Goal: Information Seeking & Learning: Learn about a topic

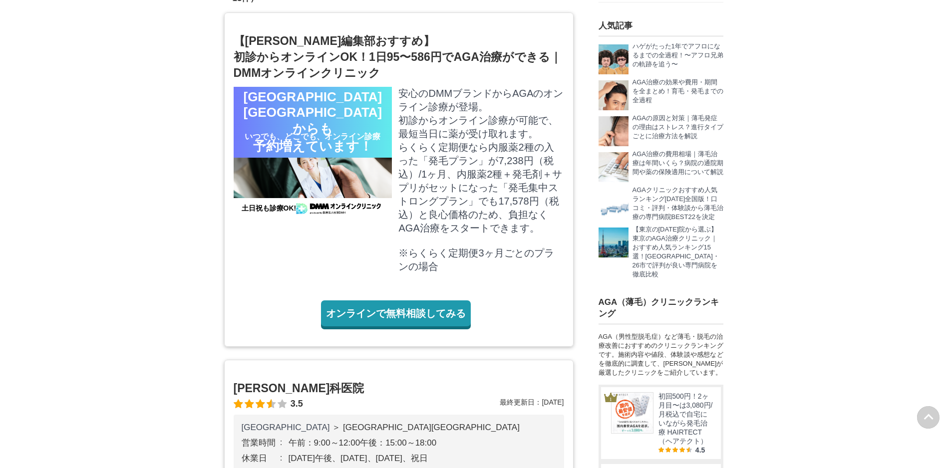
scroll to position [439, 0]
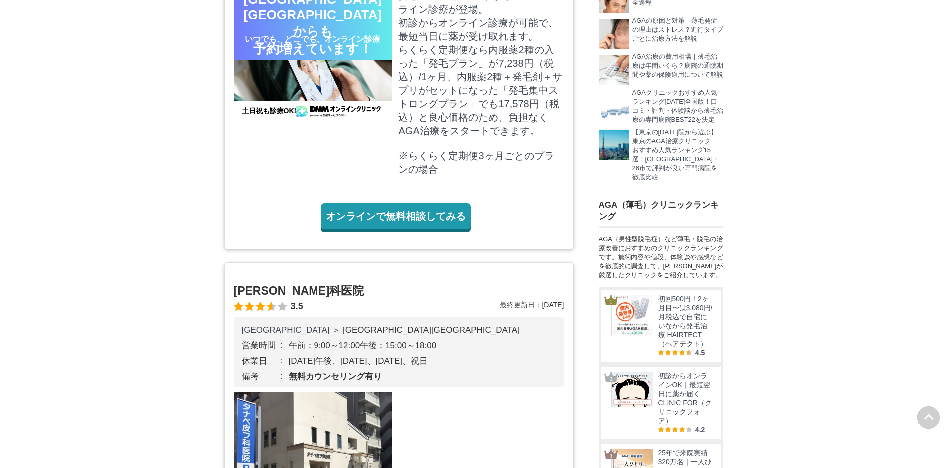
click at [355, 160] on figure "相模原市中央区からも 予約増えています！ いつでも、どこでも、オンライン診療 土日祝も診療OK! 安心のDMMブランドからAGAのオンライン診療が登場。 初診…" at bounding box center [399, 89] width 330 height 199
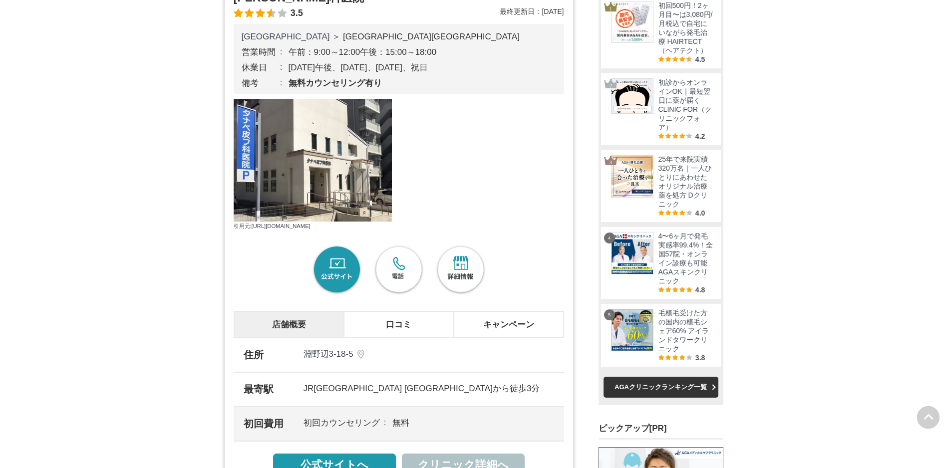
scroll to position [782, 0]
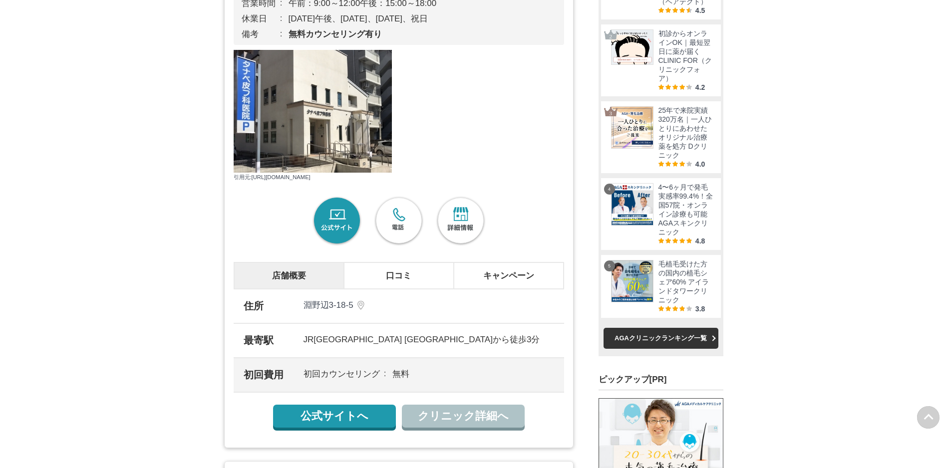
click at [332, 223] on link "公式サイト" at bounding box center [337, 221] width 52 height 52
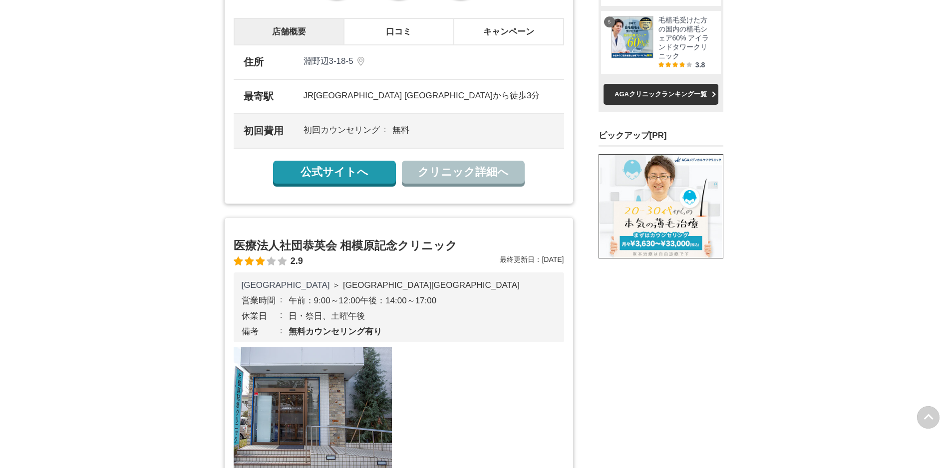
scroll to position [977, 0]
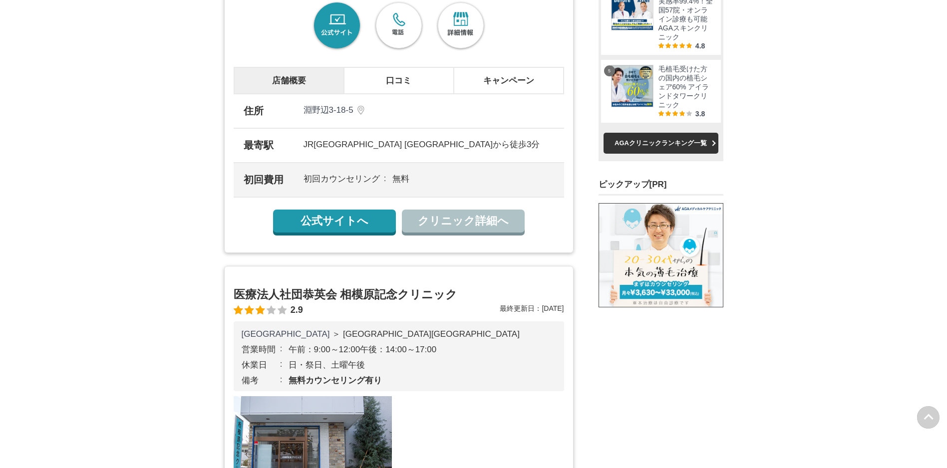
click at [329, 222] on link "公式サイトへ" at bounding box center [334, 221] width 123 height 23
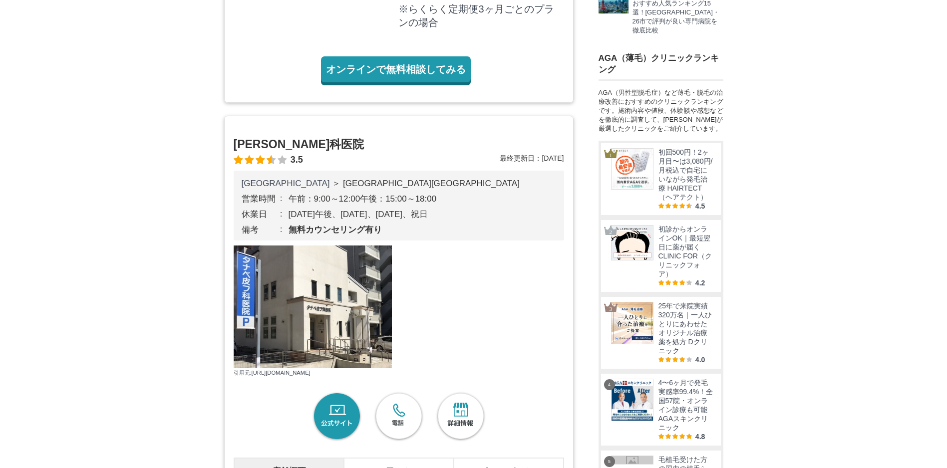
drag, startPoint x: 236, startPoint y: 139, endPoint x: 338, endPoint y: 138, distance: 101.8
click at [338, 138] on div "タナベ皮フ科医院 3.5 最終更新日： 2023.06.10 神奈川県 ＞ 相模原市中央区 営業時間 午前：9:00～12:00午後：15:00～18:00 …" at bounding box center [398, 380] width 349 height 528
drag, startPoint x: 338, startPoint y: 138, endPoint x: 309, endPoint y: 142, distance: 29.7
click at [498, 223] on div "神奈川県 ＞ 相模原市中央区 営業時間 午前：9:00～12:00午後：15:00～18:00 休業日 土曜日午後、木曜日、日曜日、祝日 備考 無料カウンセリ…" at bounding box center [399, 206] width 330 height 70
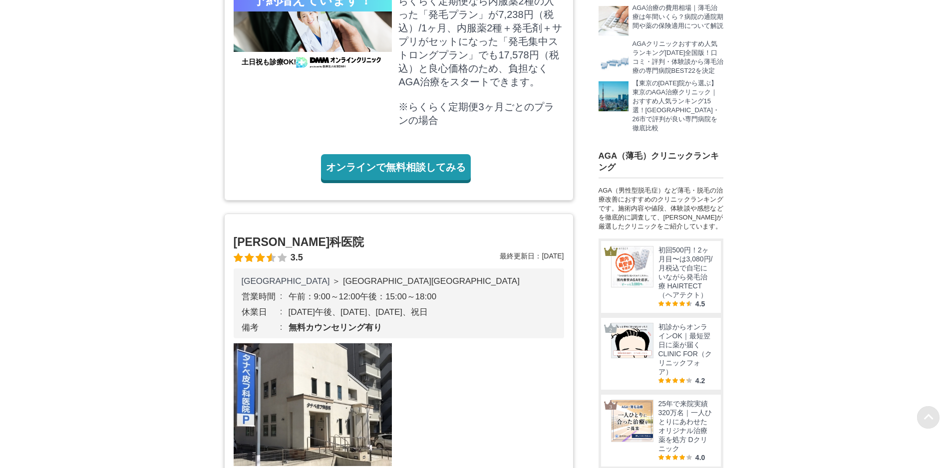
scroll to position [342, 0]
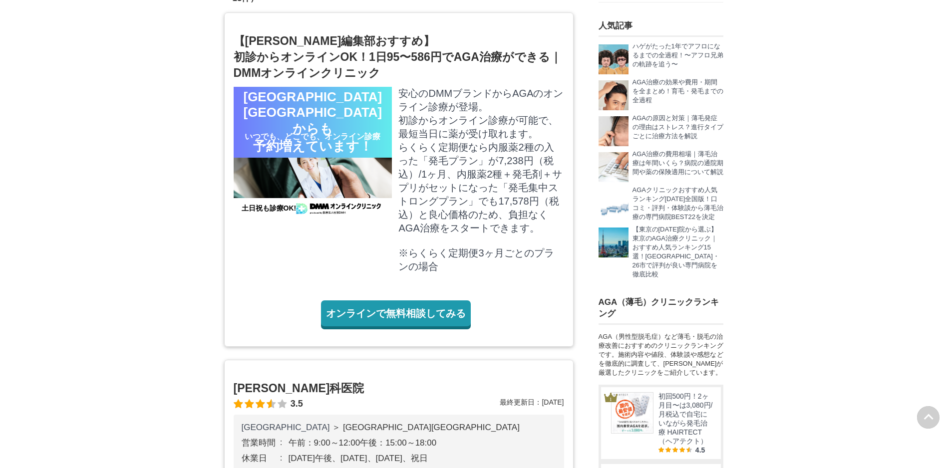
click at [573, 185] on div "【MOTEO編集部おすすめ】 初診からオンラインOK！1日95〜586円でAGA治療ができる｜DMMオンラインクリニック 相模原市中央区からも 予約増えていま…" at bounding box center [398, 179] width 349 height 334
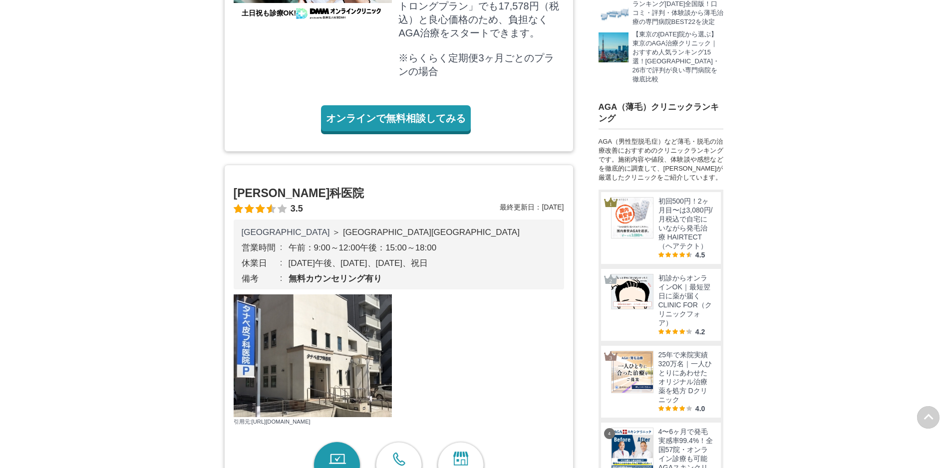
scroll to position [586, 0]
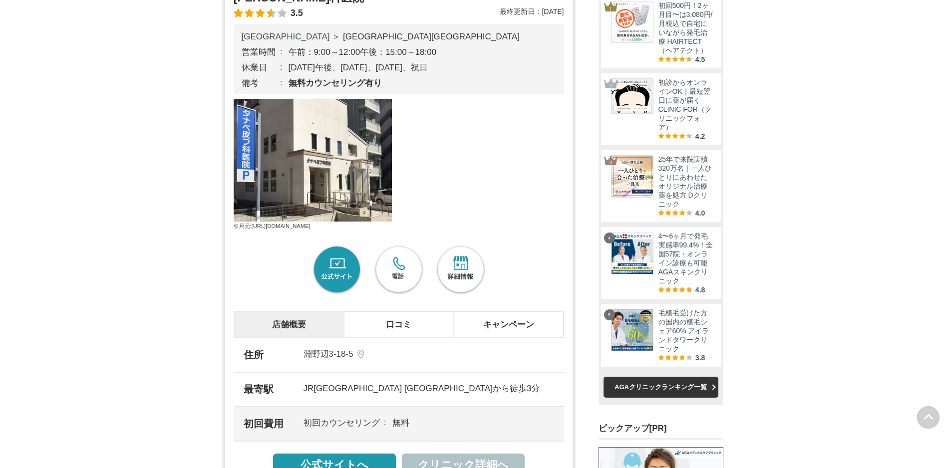
scroll to position [782, 0]
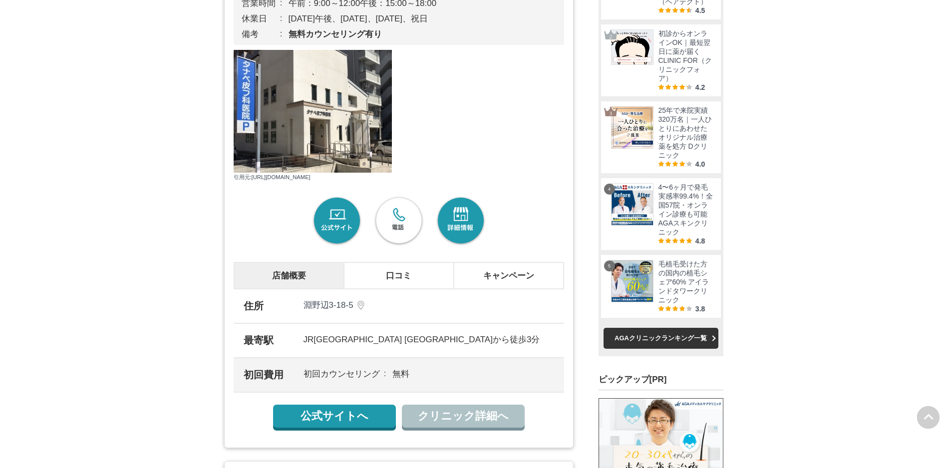
click at [457, 223] on link "詳細情報" at bounding box center [461, 221] width 52 height 52
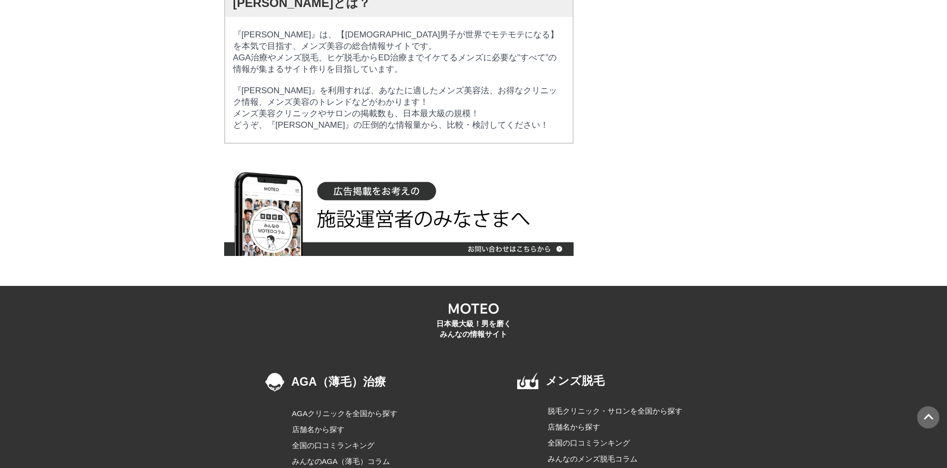
scroll to position [1998, 0]
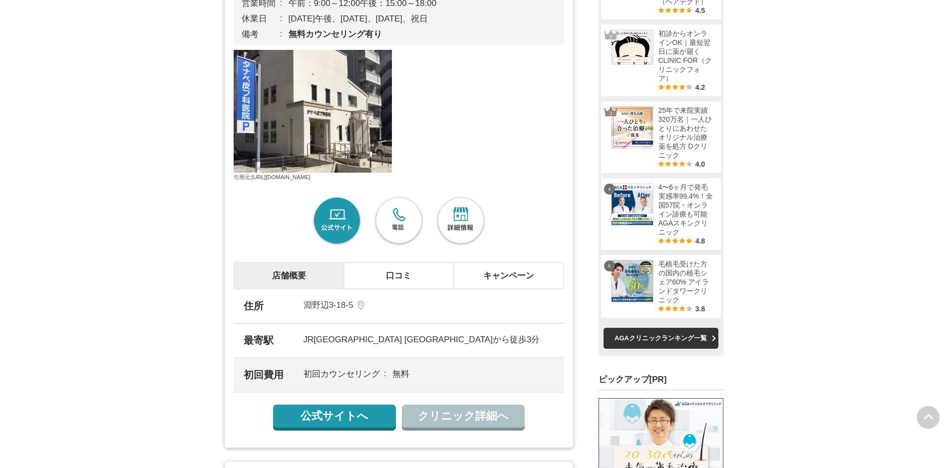
scroll to position [782, 0]
